Goal: Register for event/course

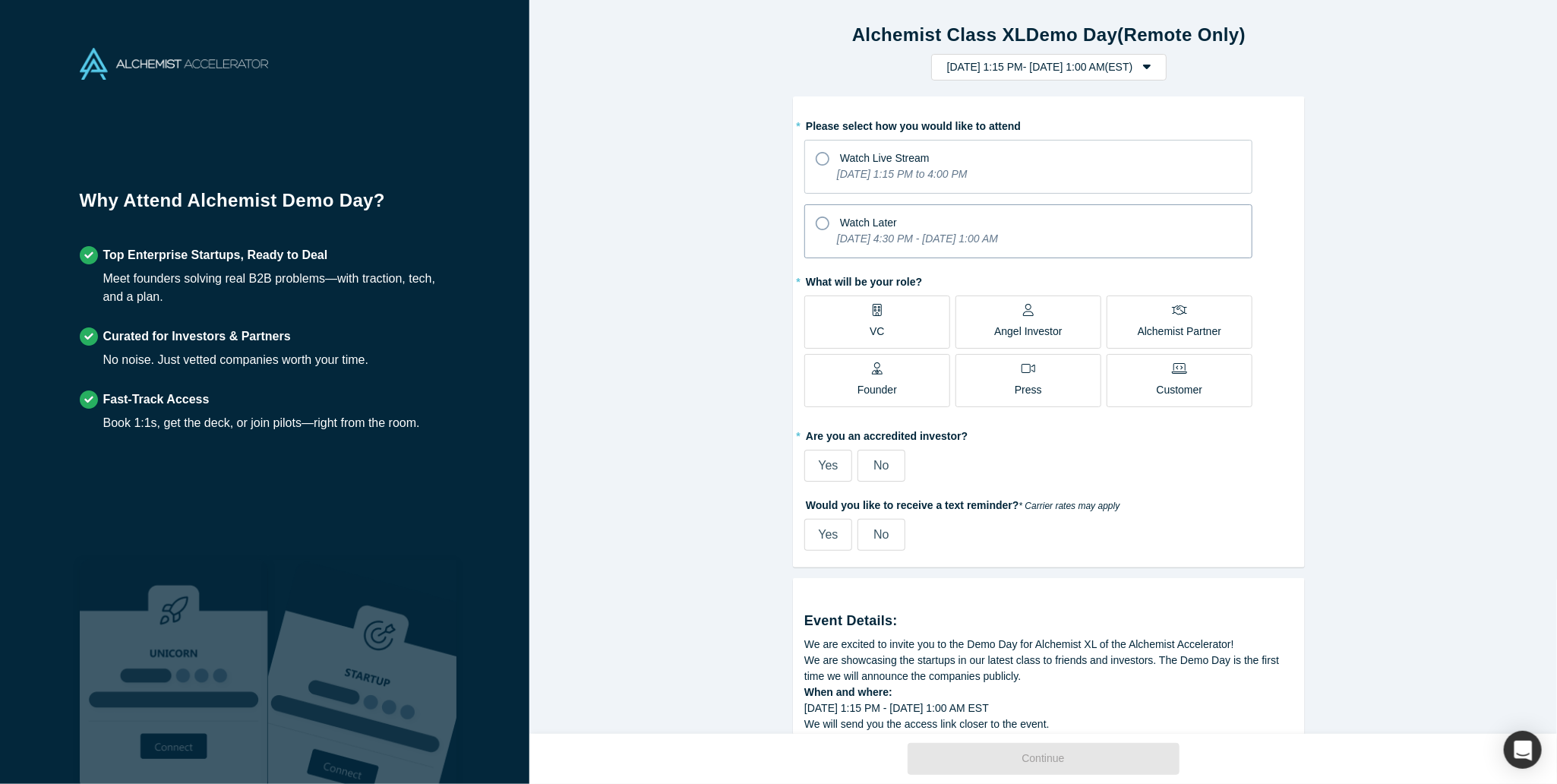
click at [816, 223] on icon at bounding box center [823, 223] width 14 height 14
click at [0, 0] on input "Watch Later [DATE] 4:30 PM - [DATE] 1:00 AM" at bounding box center [0, 0] width 0 height 0
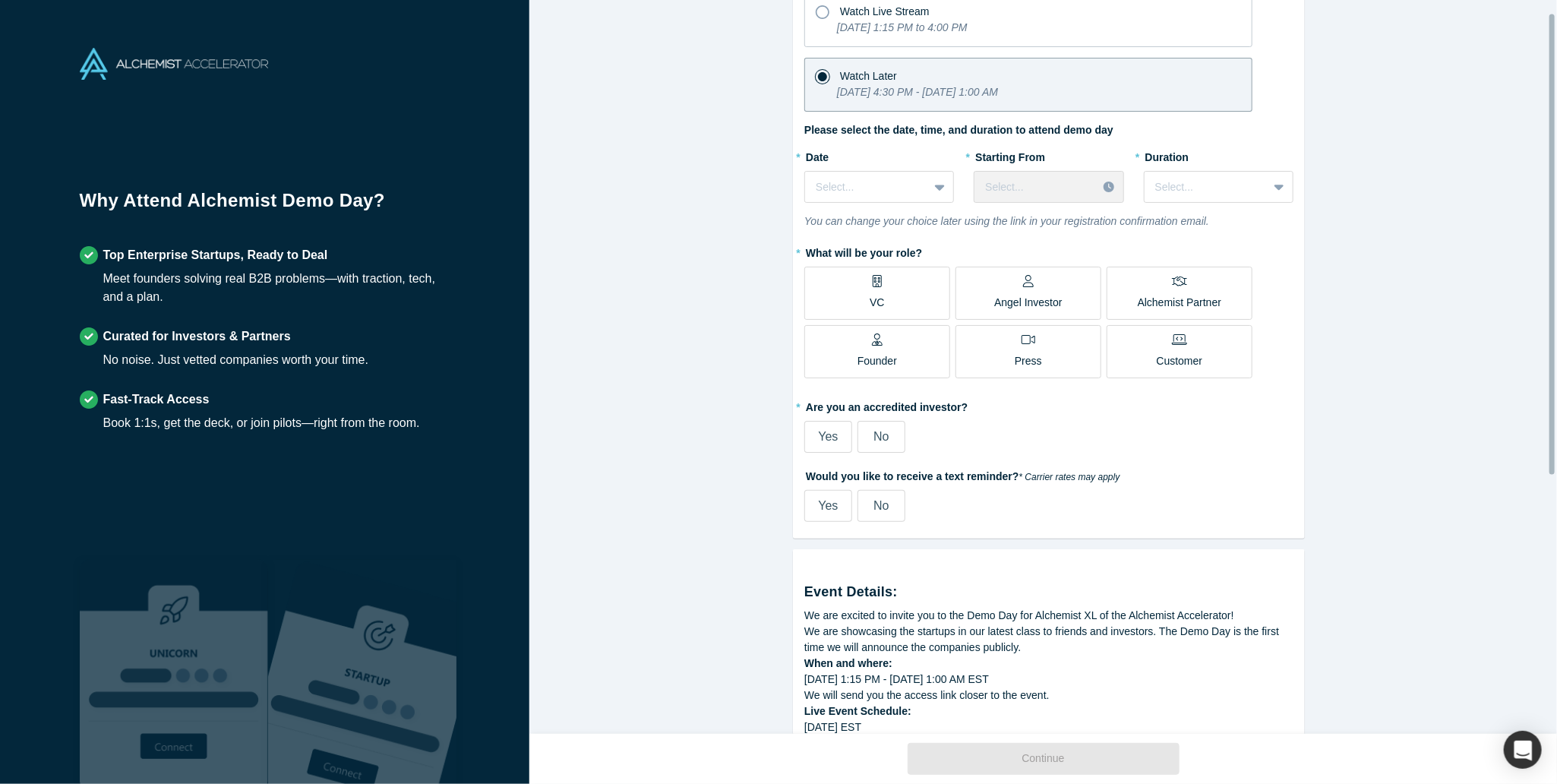
scroll to position [152, 0]
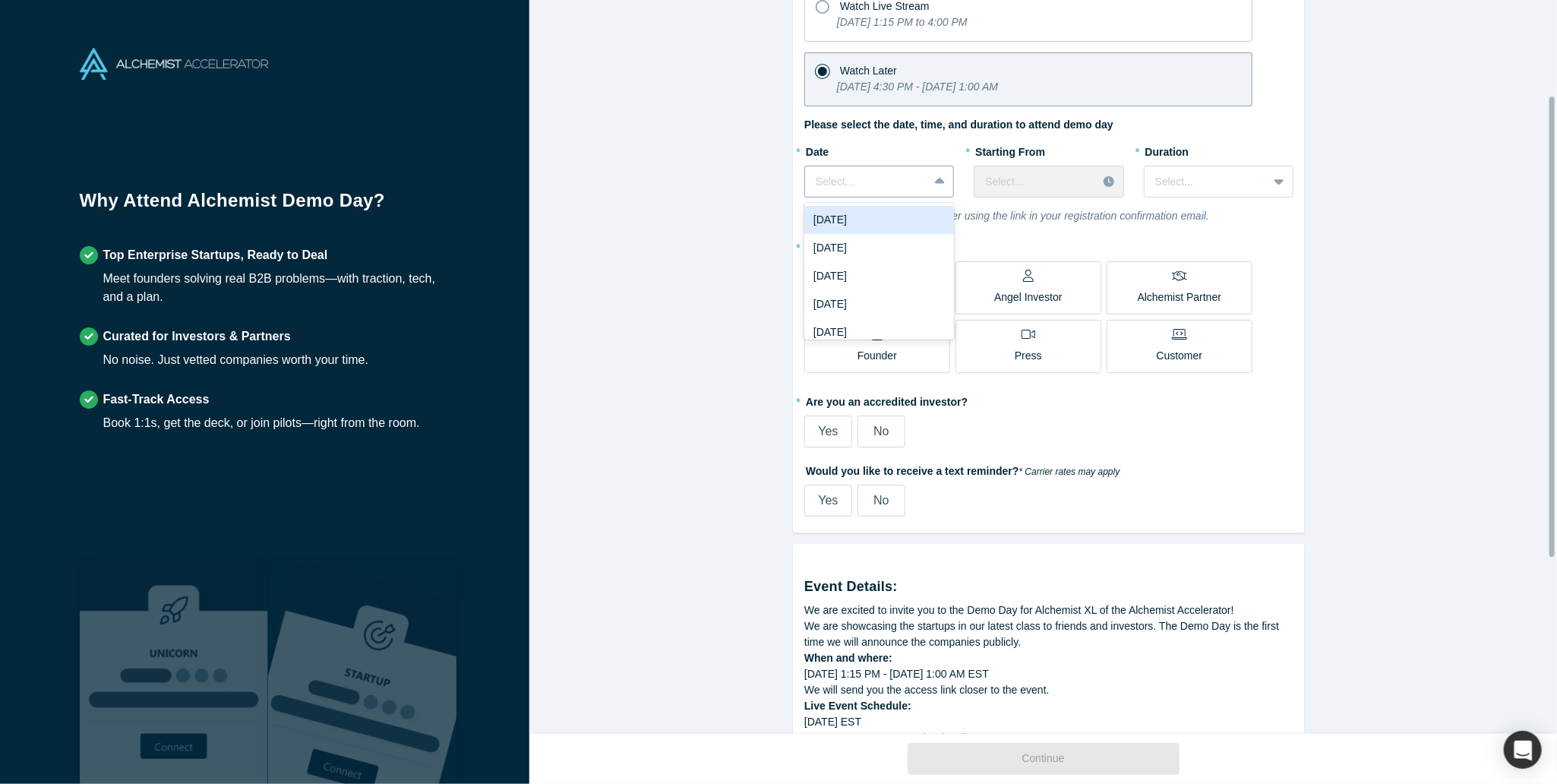
click at [889, 180] on div at bounding box center [867, 182] width 102 height 19
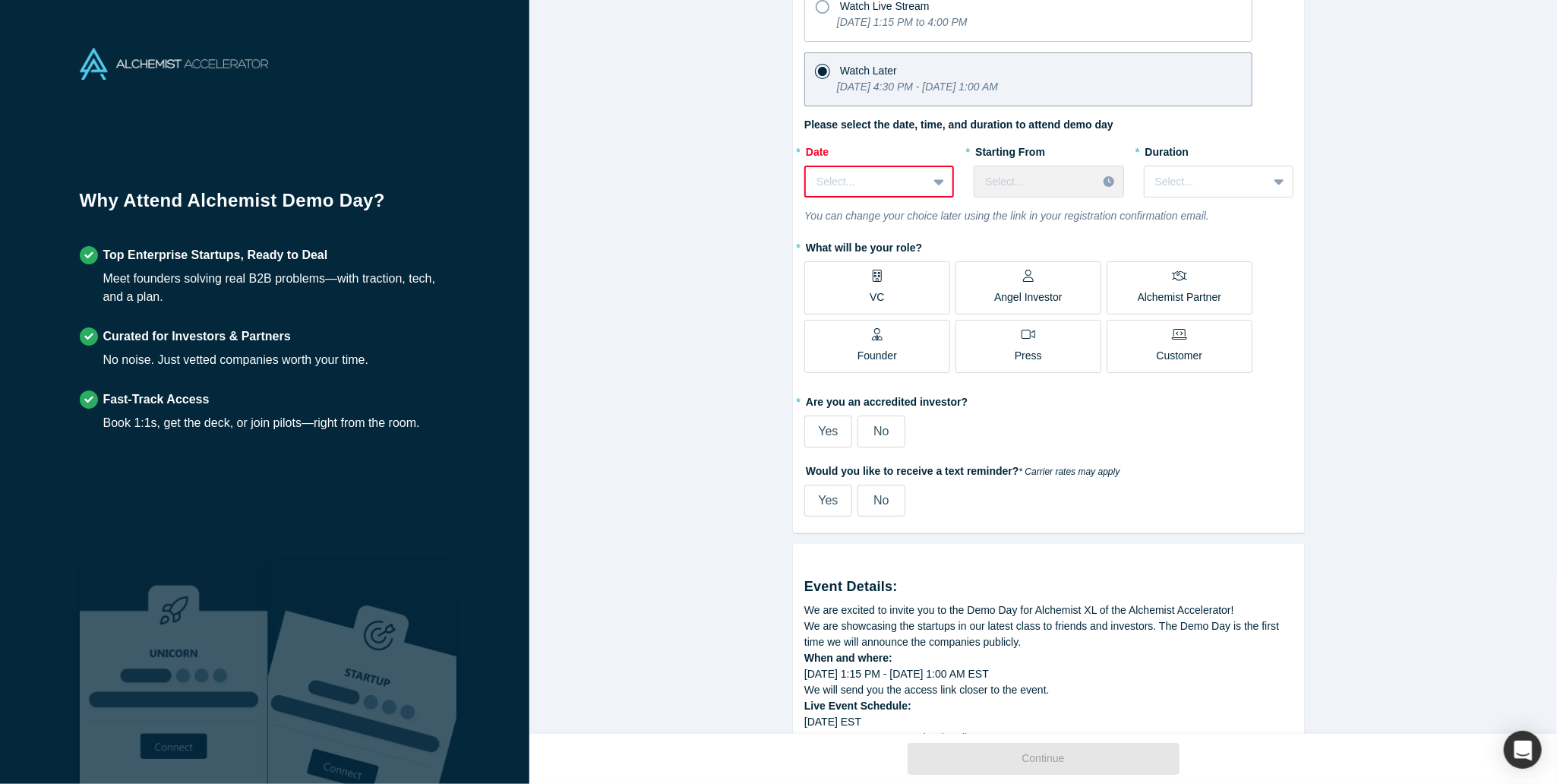
click at [1353, 258] on div "Alchemist Class XL Demo Day (Remote Only) [DATE] 1:15 PM - [DATE] 1:00 AM ( EST…" at bounding box center [1049, 372] width 1039 height 745
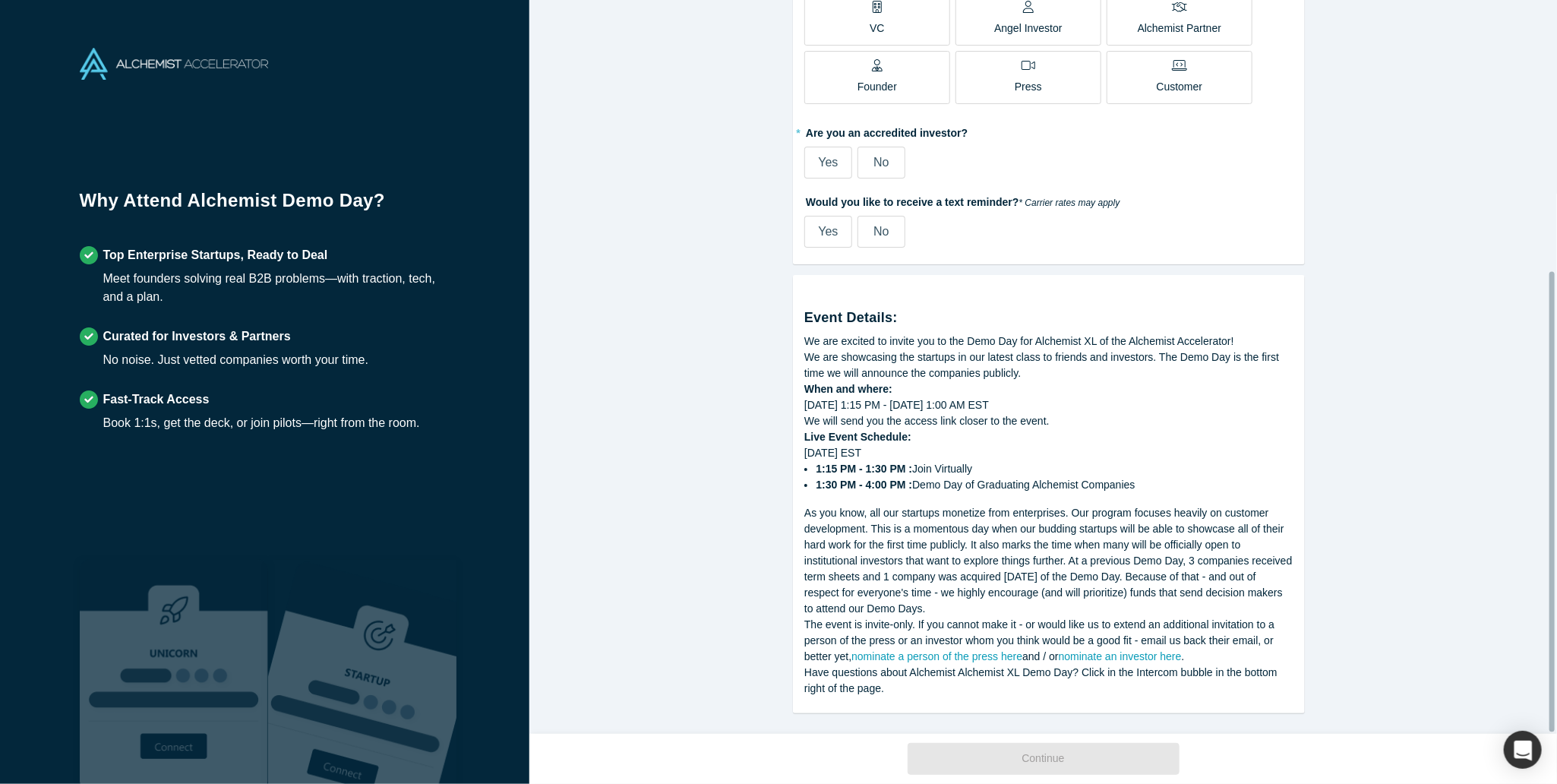
scroll to position [431, 0]
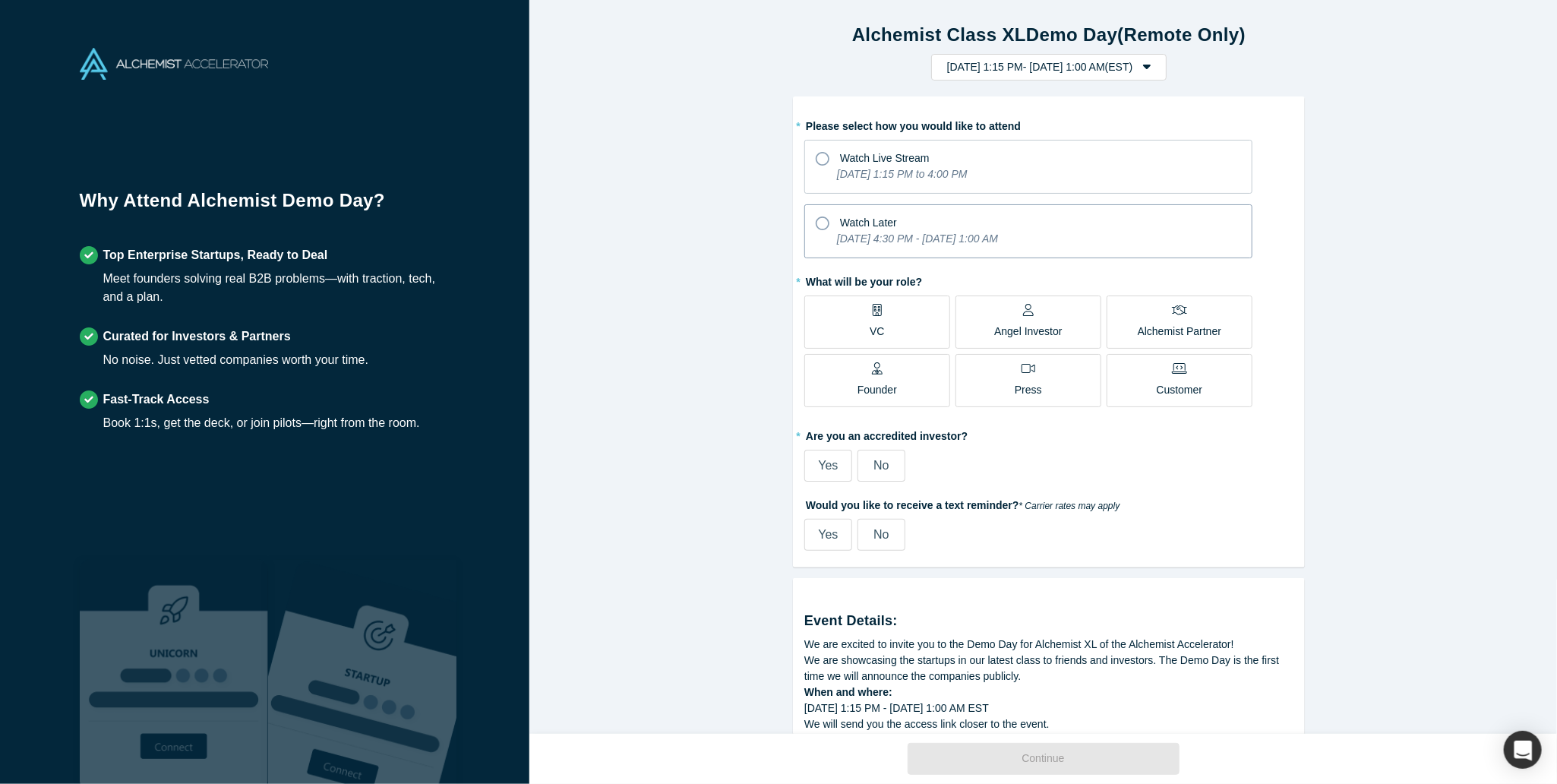
click at [828, 225] on div "Watch Later" at bounding box center [1028, 220] width 425 height 20
click at [0, 0] on input "Watch Later [DATE] 4:30 PM - [DATE] 1:00 AM" at bounding box center [0, 0] width 0 height 0
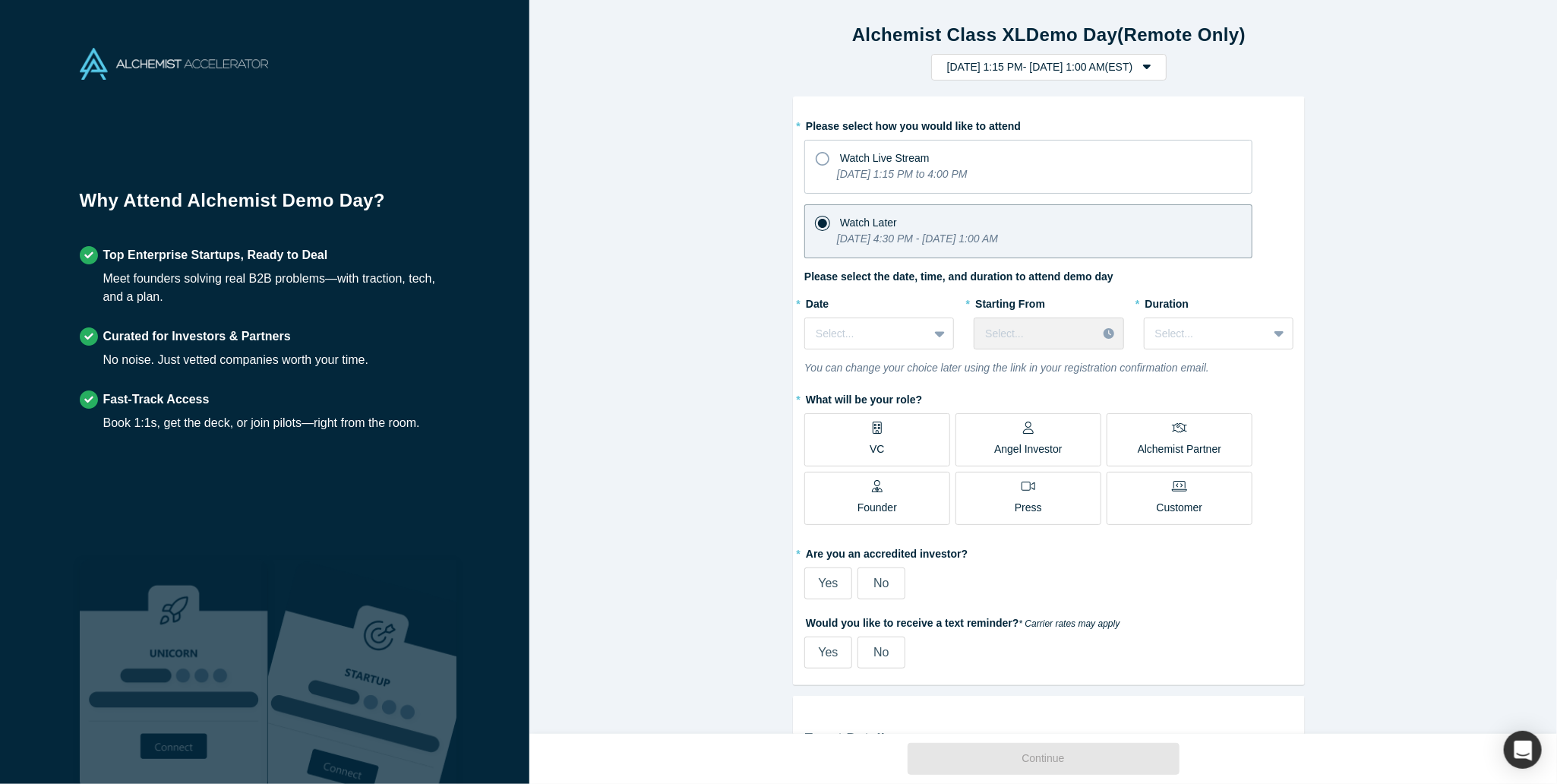
click at [1017, 441] on p "Angel Investor" at bounding box center [1029, 449] width 68 height 16
click at [0, 0] on input "Angel Investor" at bounding box center [0, 0] width 0 height 0
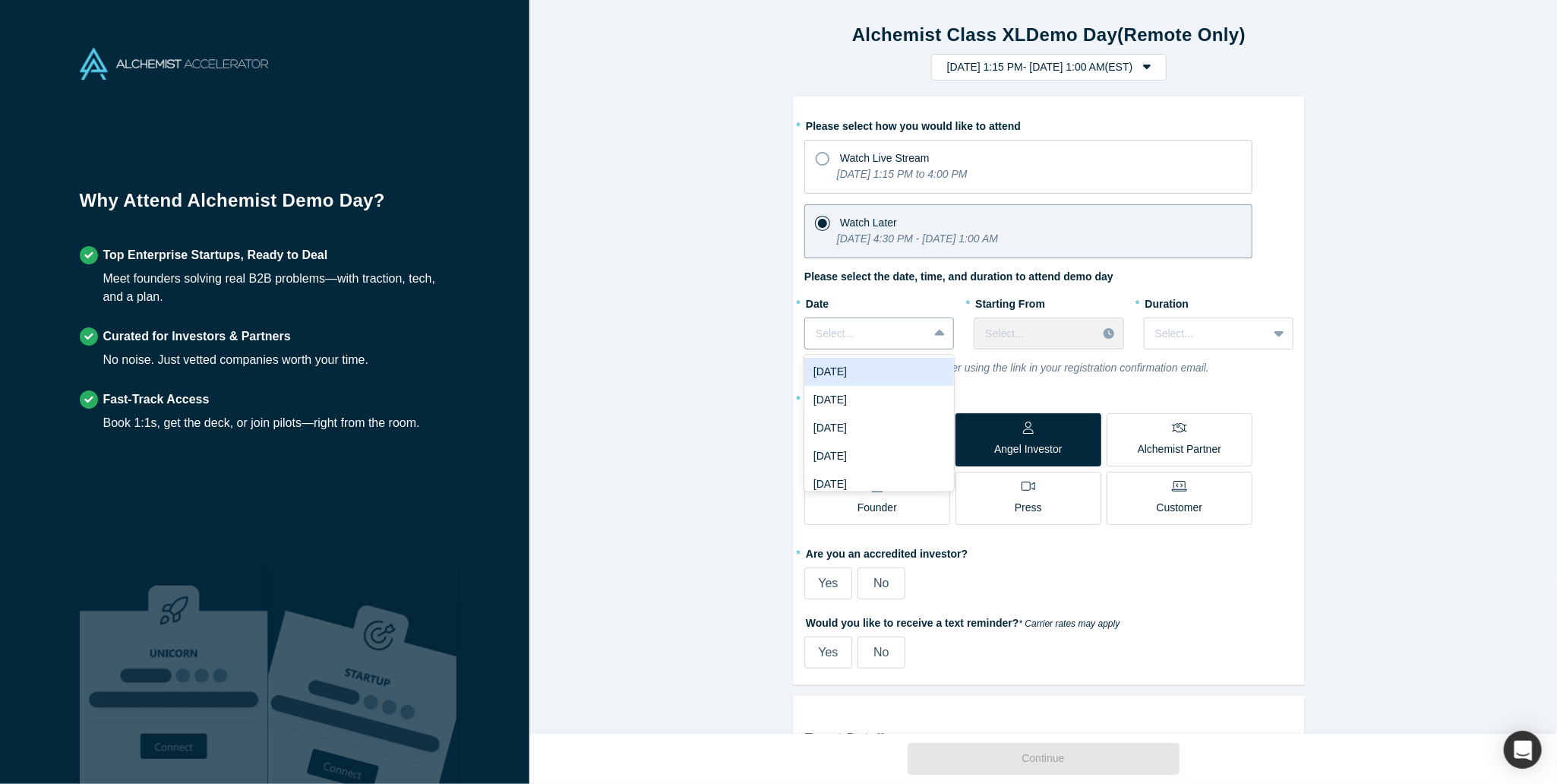
click at [869, 336] on div at bounding box center [867, 334] width 102 height 19
click at [848, 370] on div "[DATE]" at bounding box center [879, 371] width 150 height 28
click at [1030, 330] on div at bounding box center [1035, 334] width 101 height 19
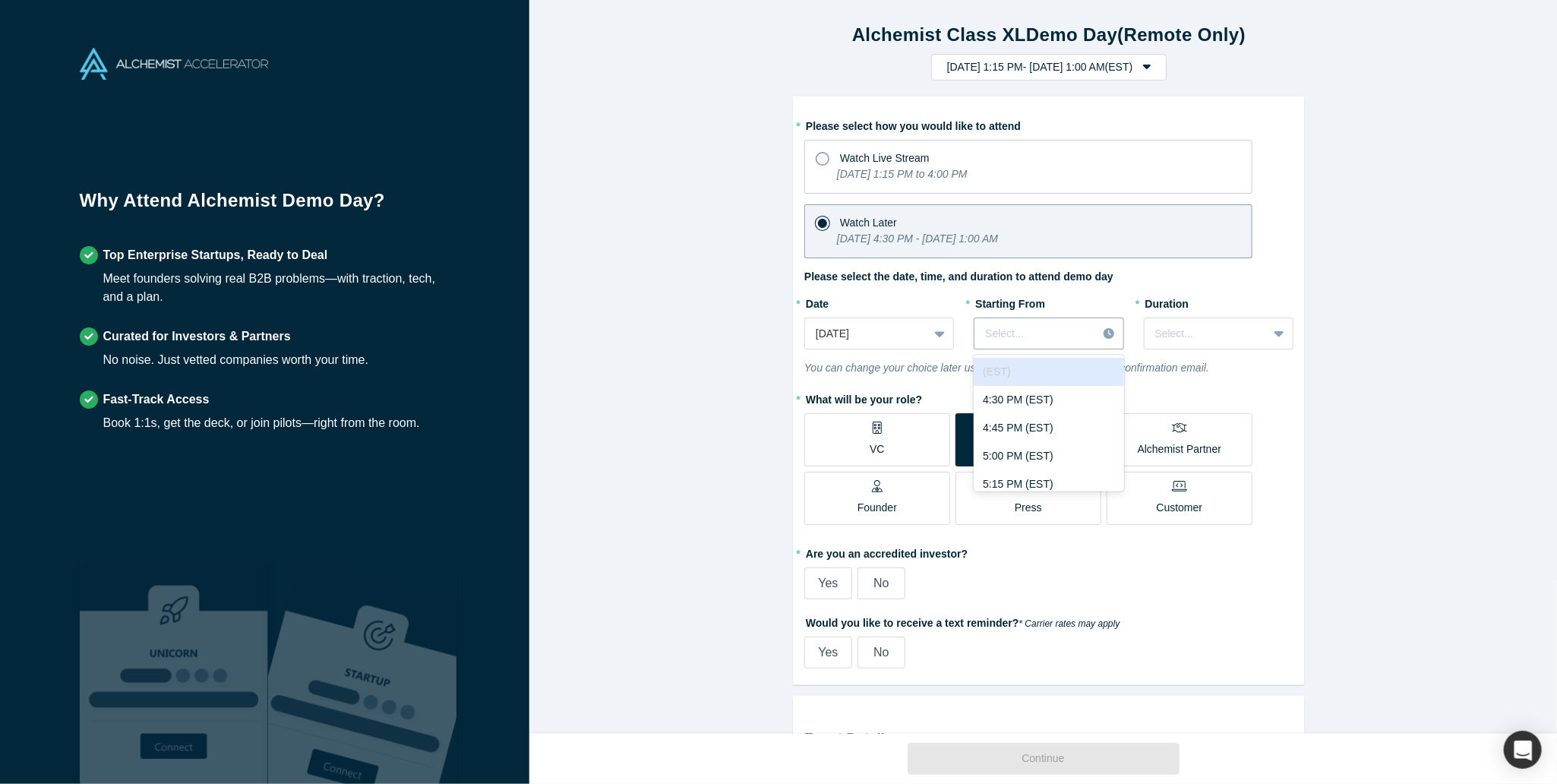
click at [1035, 397] on div "(EST) 4:30 PM (EST) 4:45 PM (EST) 5:00 PM (EST) 5:15 PM (EST) 5:30 PM (EST) 5:4…" at bounding box center [1048, 423] width 150 height 137
click at [1031, 398] on div "4:30 PM (EST)" at bounding box center [1048, 399] width 150 height 28
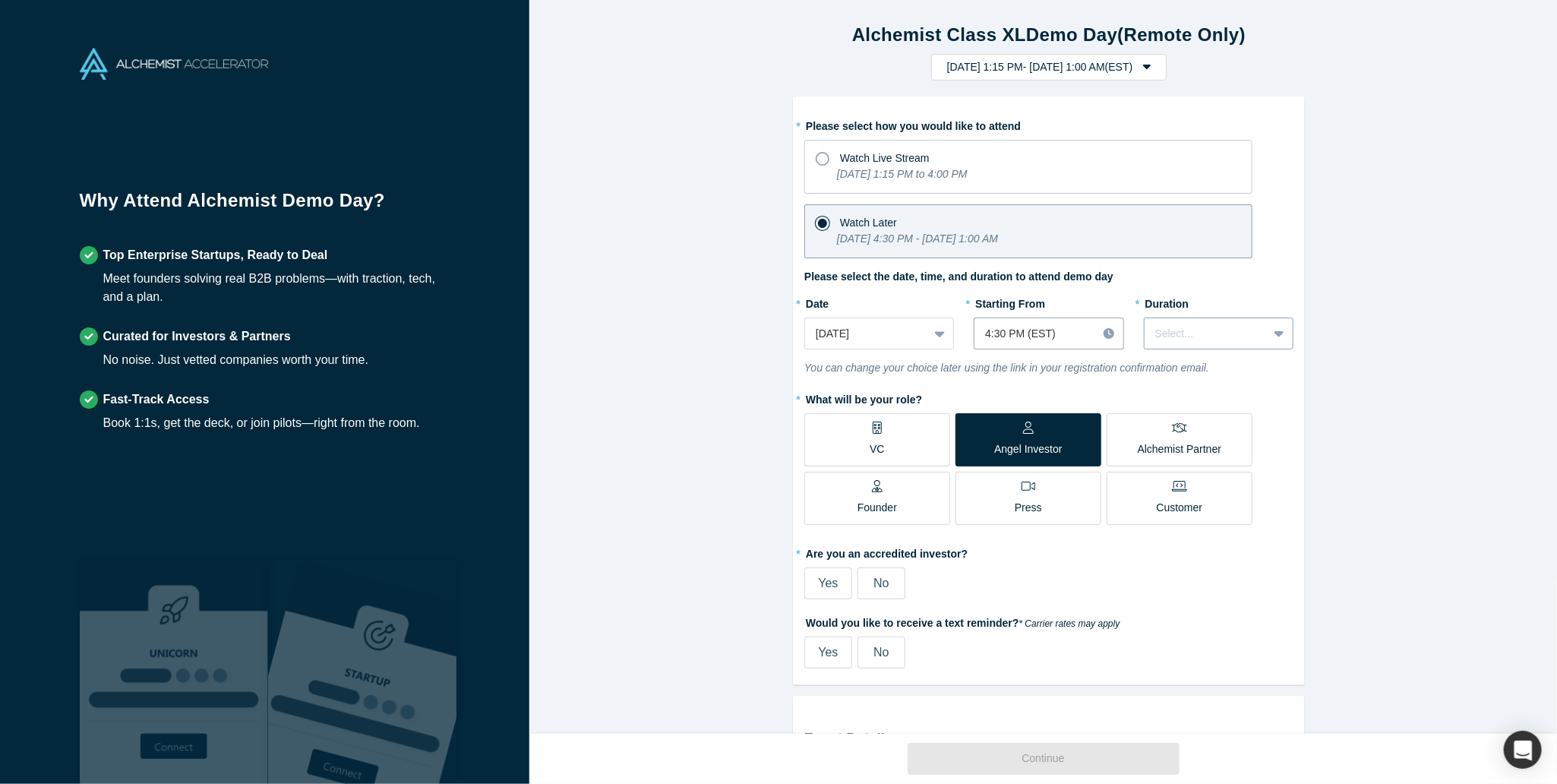
click at [1214, 345] on div "Select..." at bounding box center [1219, 333] width 150 height 32
click at [1175, 474] on div "3 hours" at bounding box center [1219, 474] width 150 height 28
click at [1372, 431] on div "Alchemist Class XL Demo Day (Remote Only) [DATE] 1:15 PM - [DATE] 1:00 AM ( EST…" at bounding box center [1049, 372] width 1039 height 745
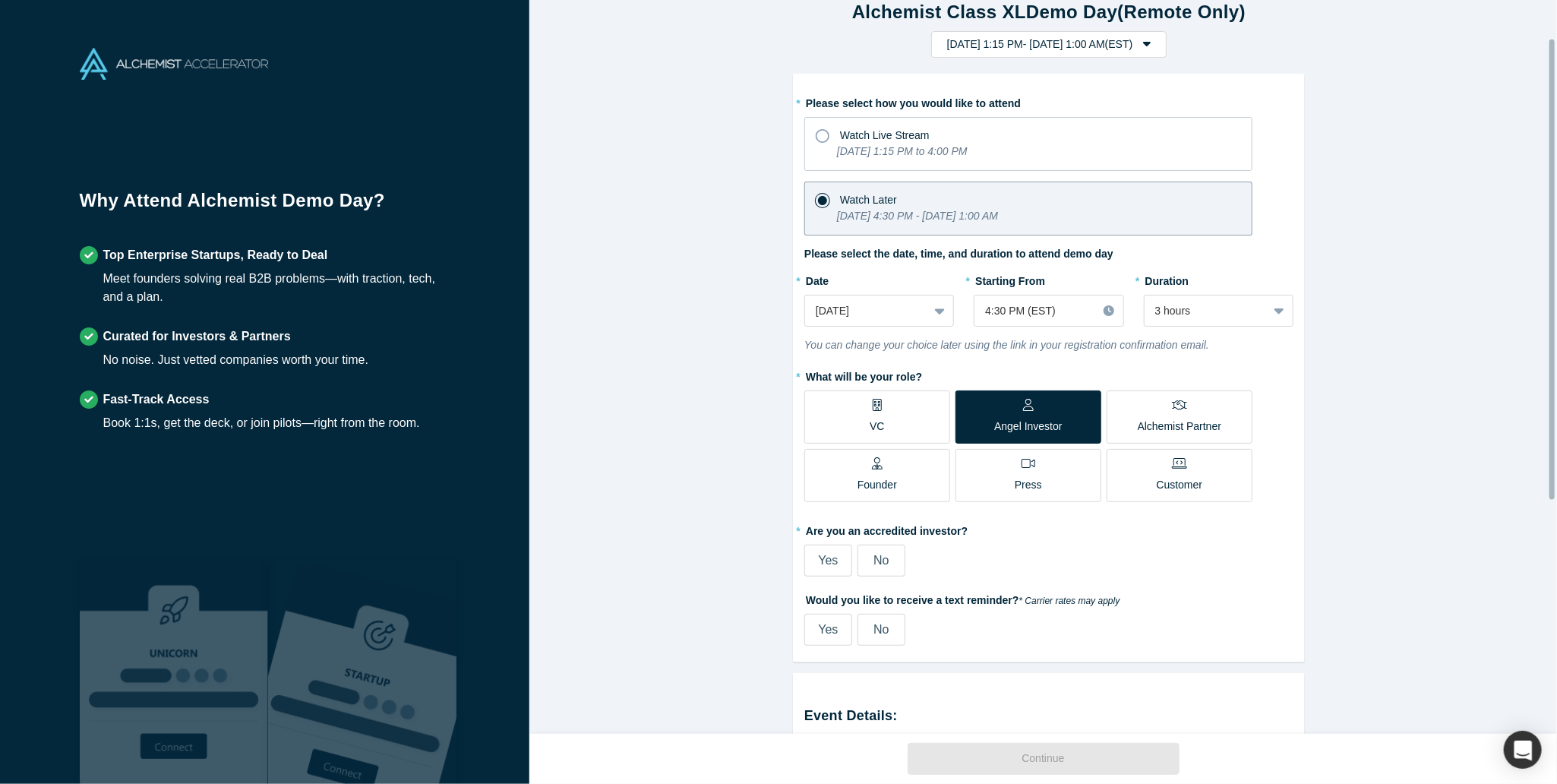
scroll to position [76, 0]
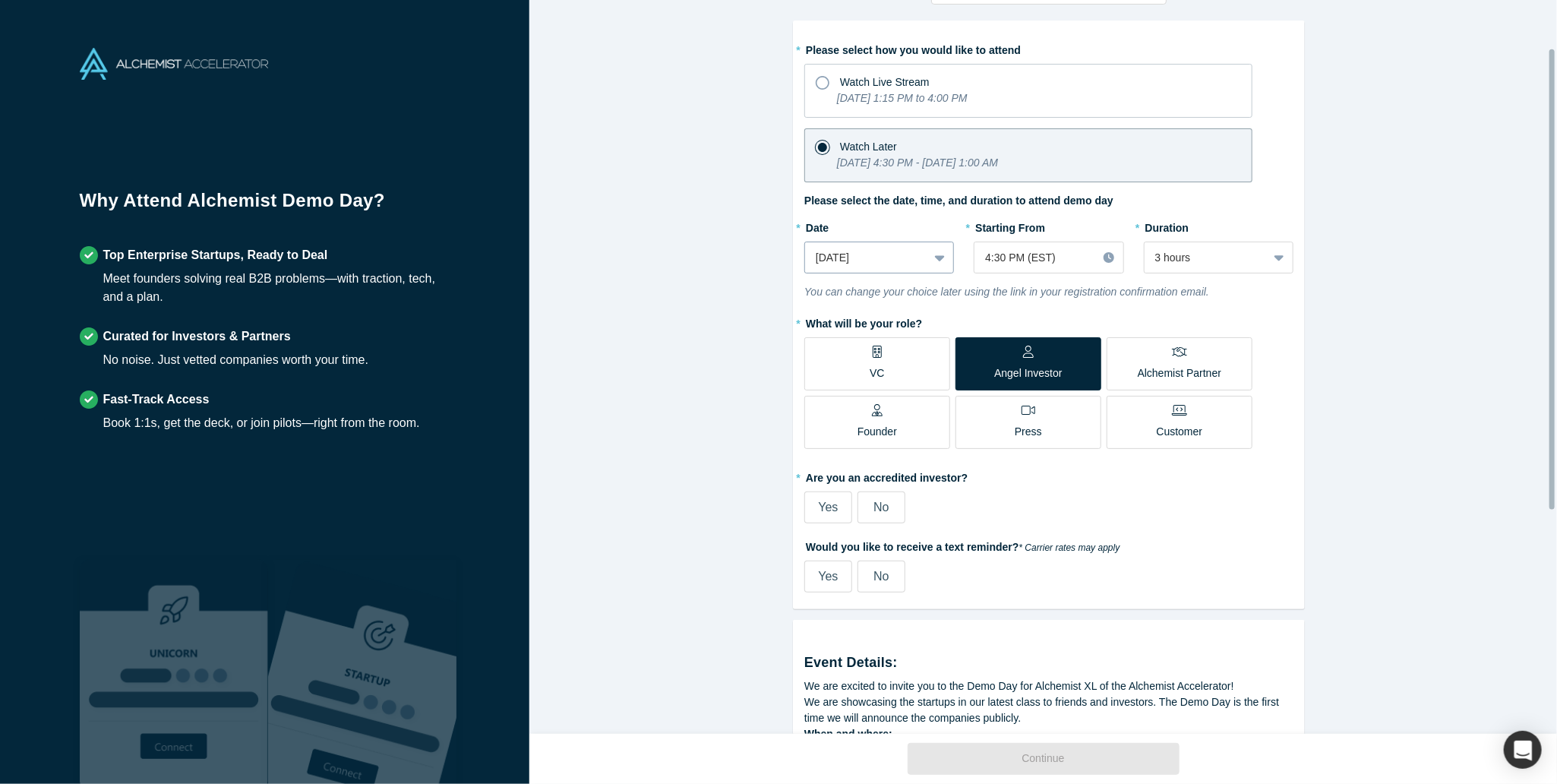
click at [893, 258] on div at bounding box center [867, 258] width 102 height 19
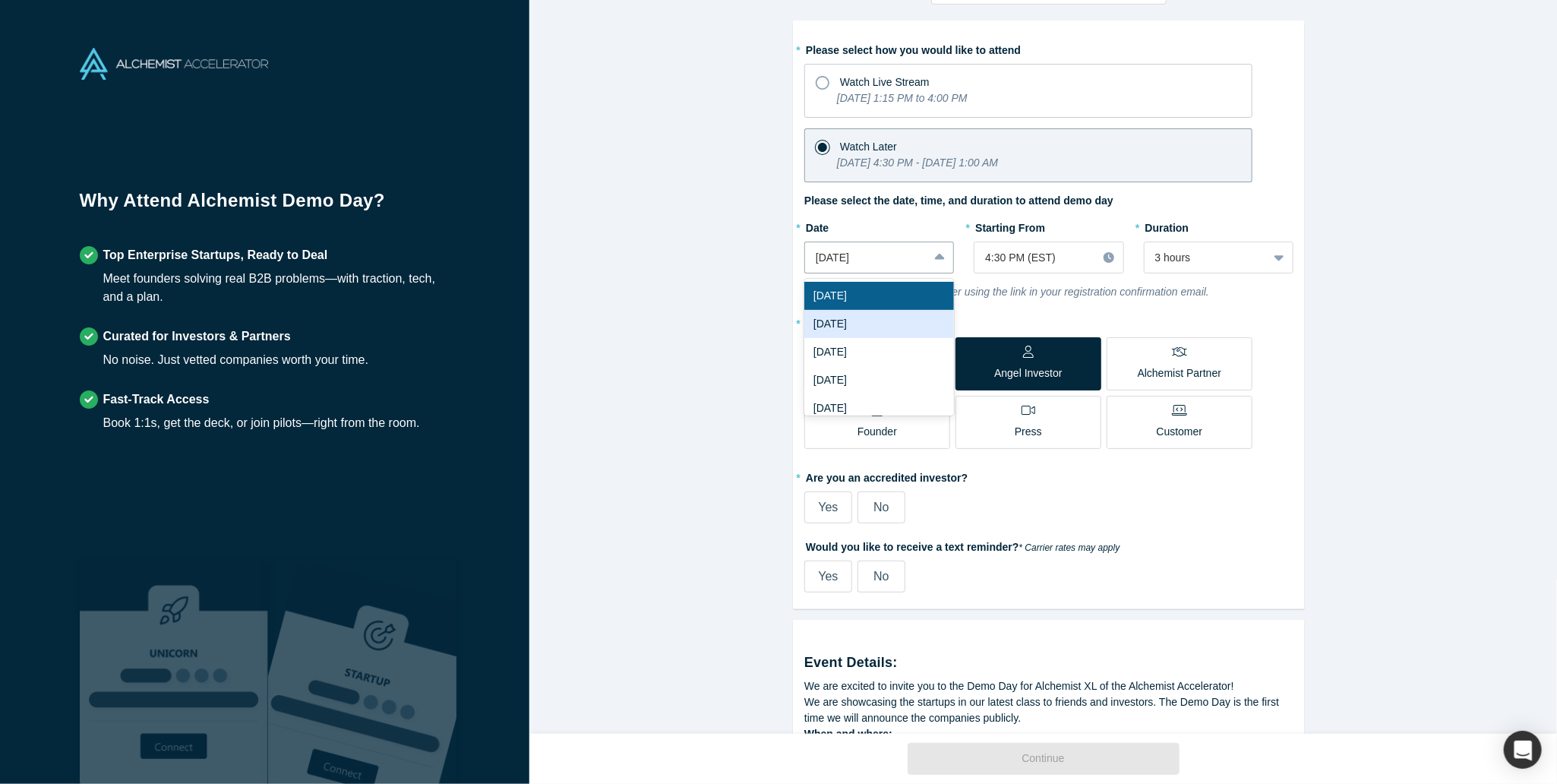
click at [838, 318] on div "[DATE]" at bounding box center [879, 324] width 150 height 28
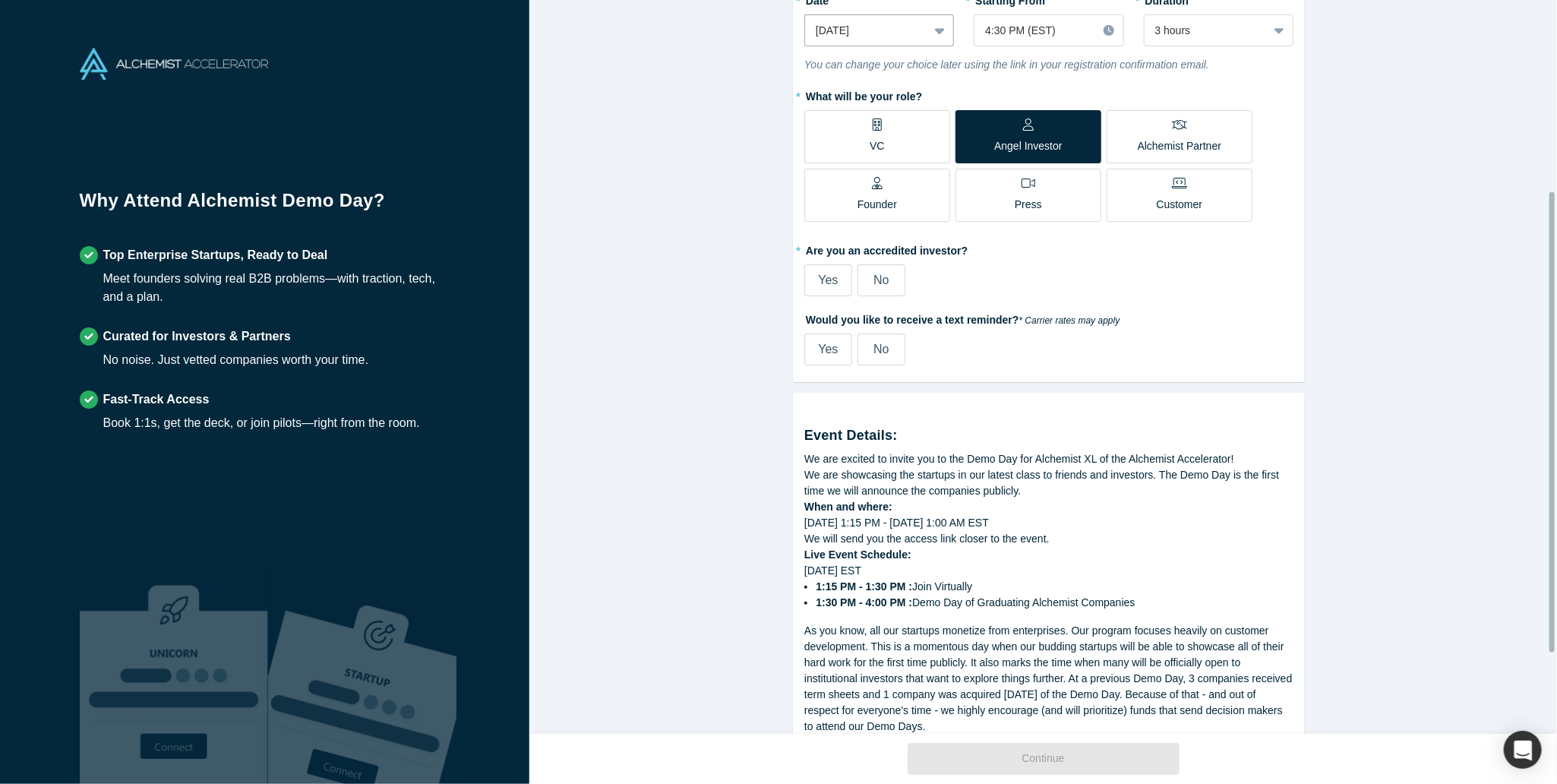
scroll to position [304, 0]
